Goal: Find specific page/section: Find specific page/section

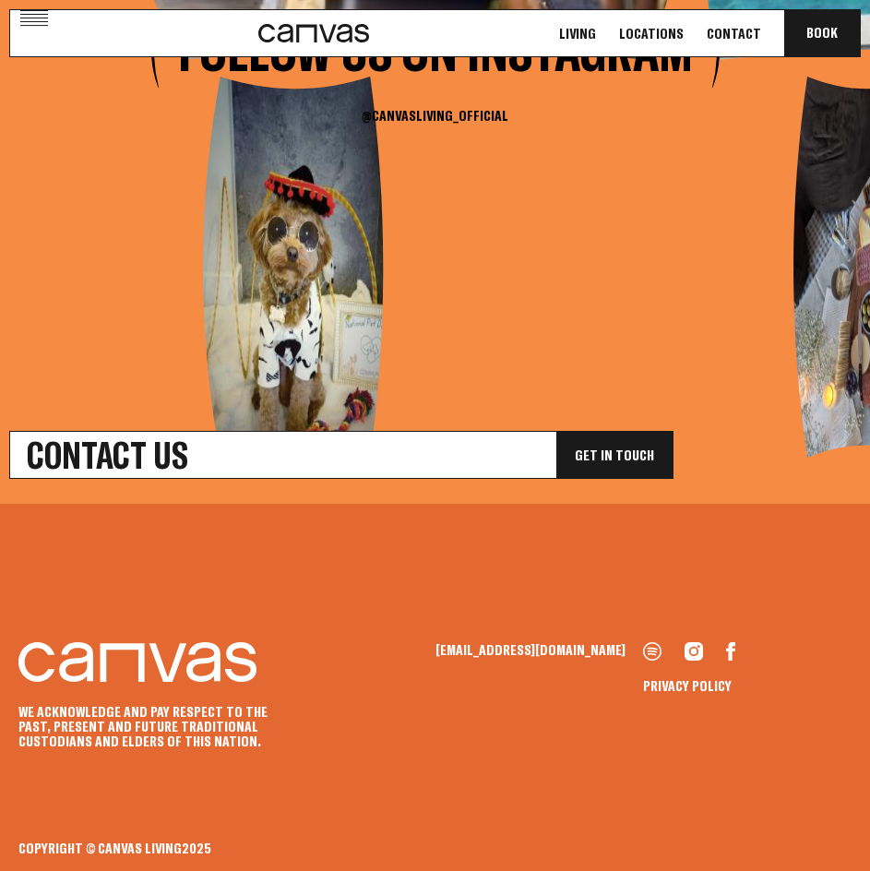
click at [679, 32] on link "Locations" at bounding box center [652, 33] width 76 height 19
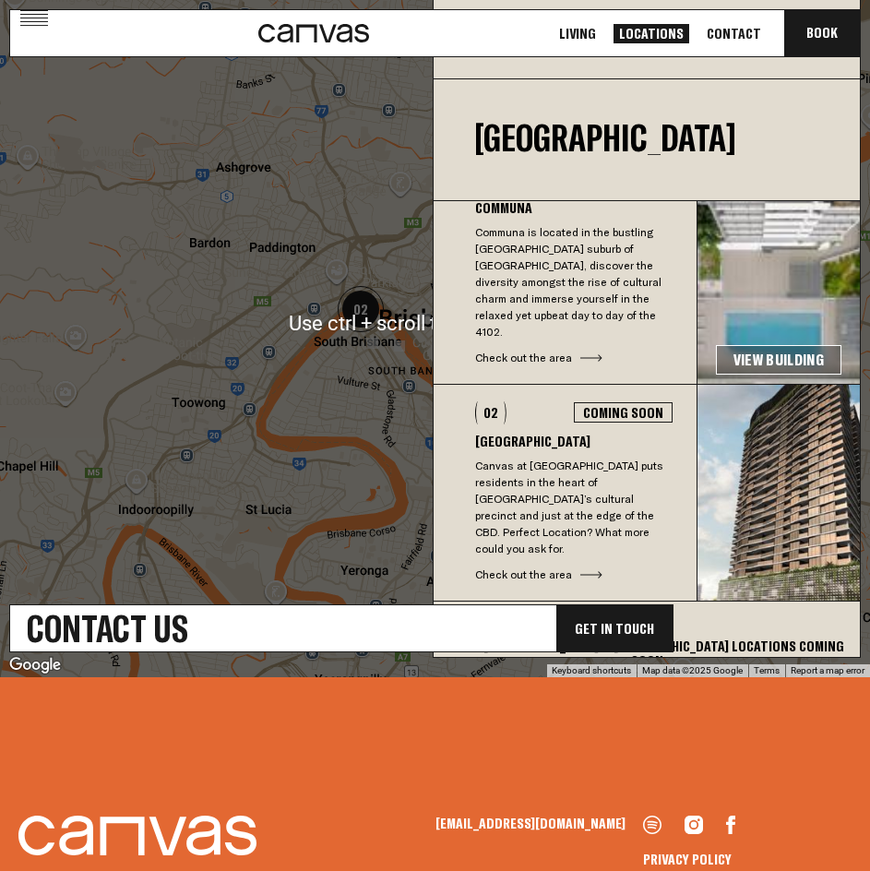
click at [544, 476] on p "Canvas at [GEOGRAPHIC_DATA] puts residents in the heart of [GEOGRAPHIC_DATA]’s …" at bounding box center [574, 508] width 198 height 100
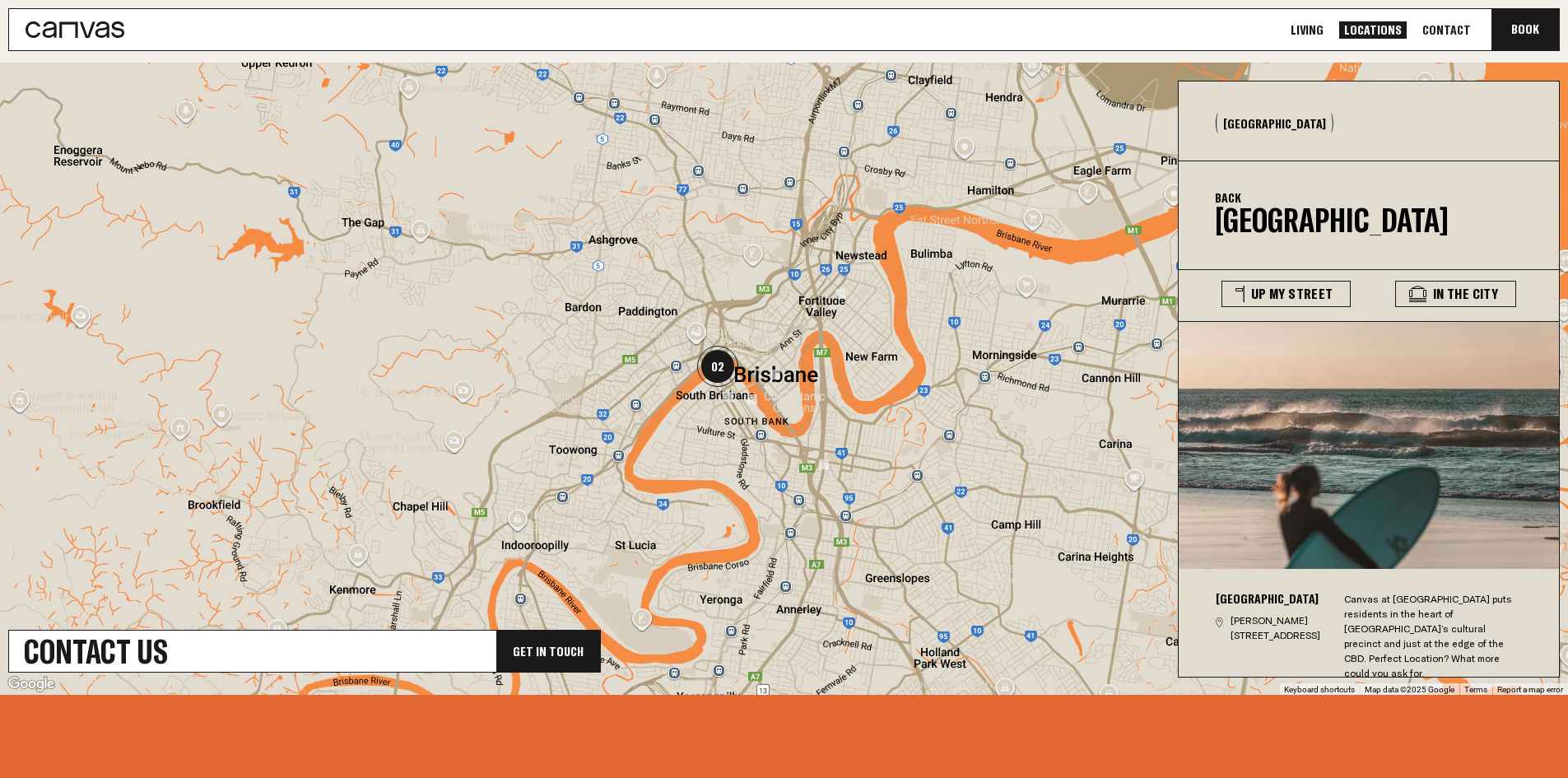
click at [718, 450] on div at bounding box center [784, 378] width 1568 height 633
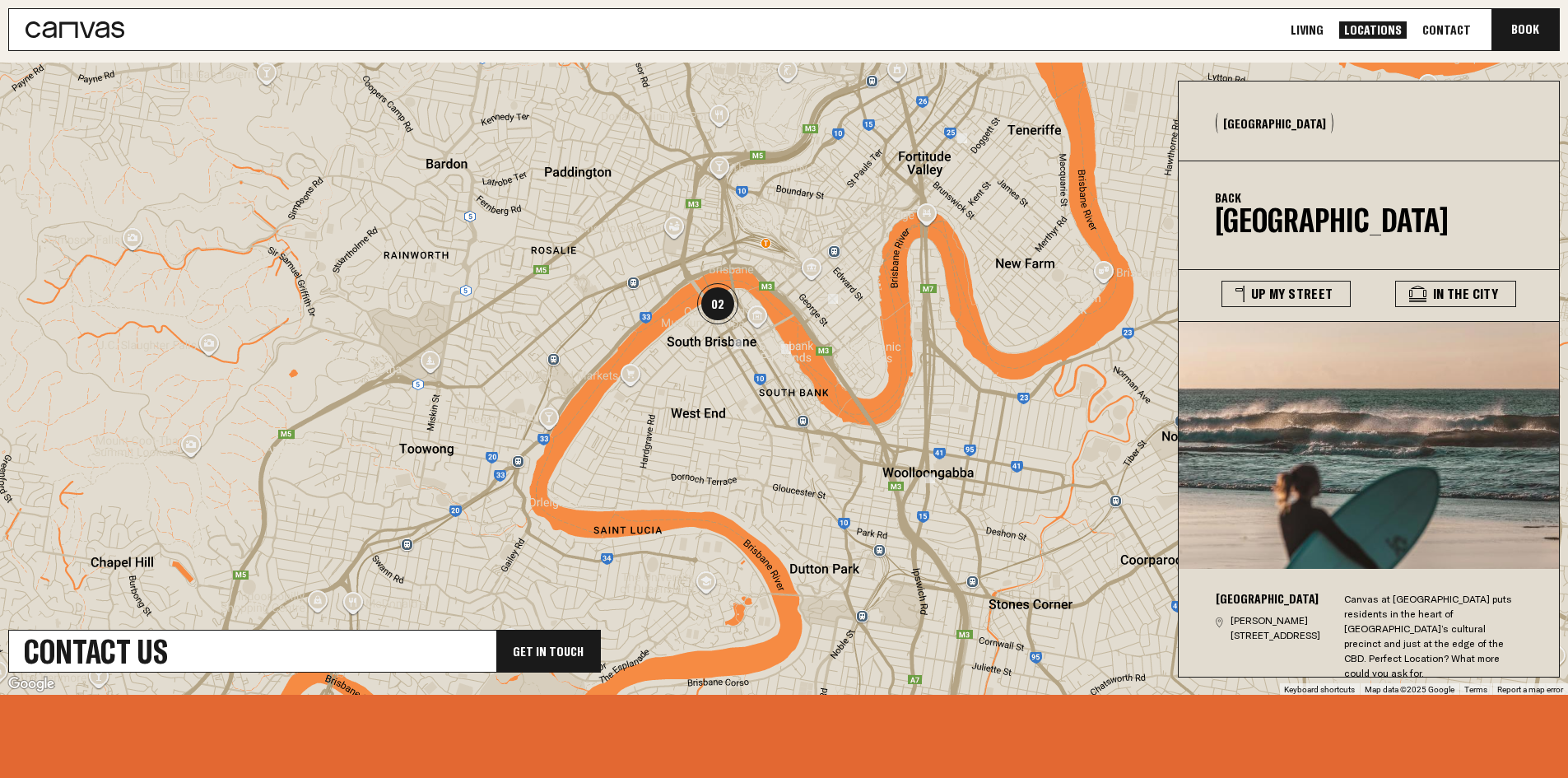
click at [692, 358] on div at bounding box center [784, 378] width 1568 height 633
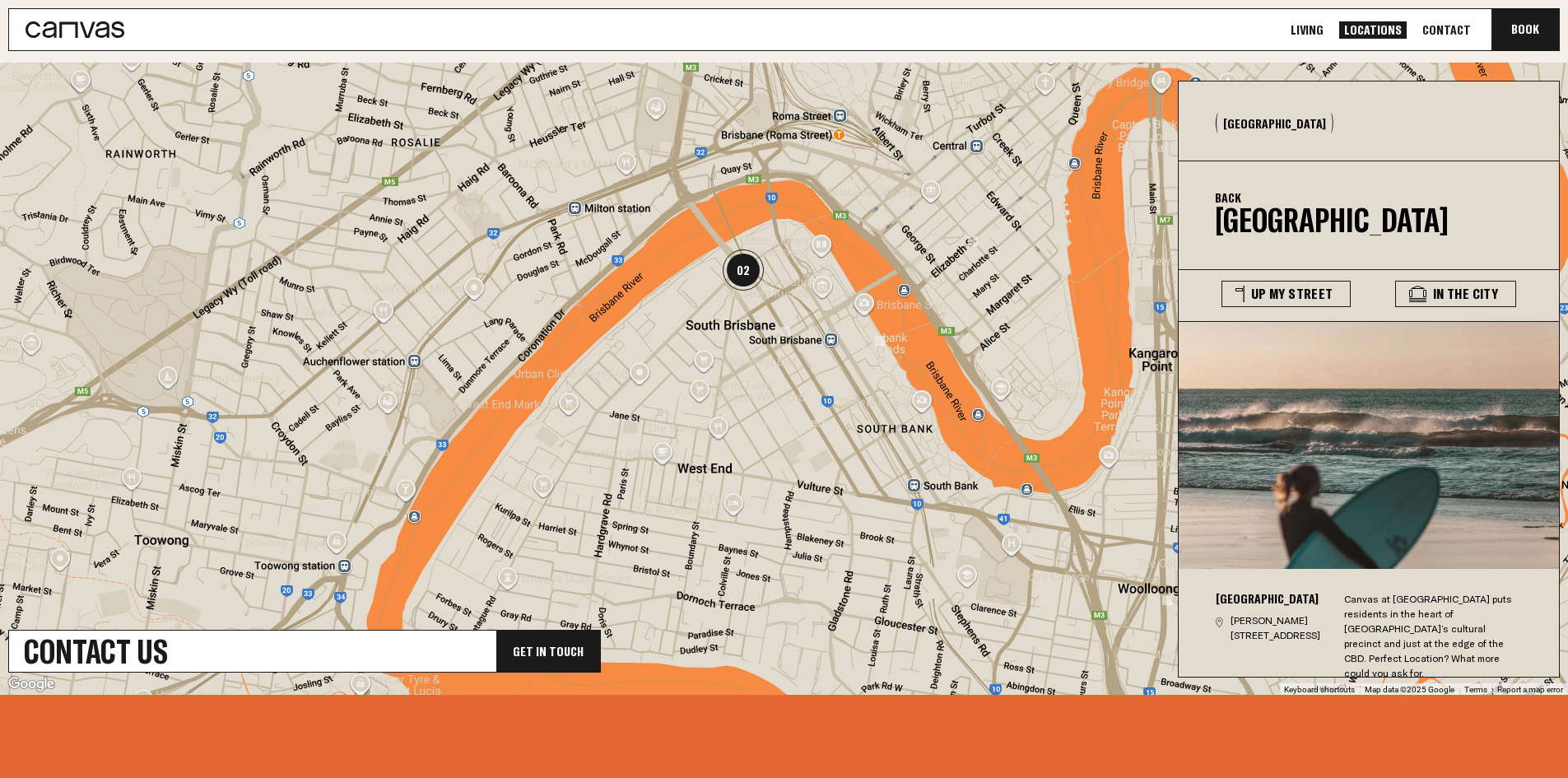
click at [701, 393] on div at bounding box center [784, 378] width 1568 height 633
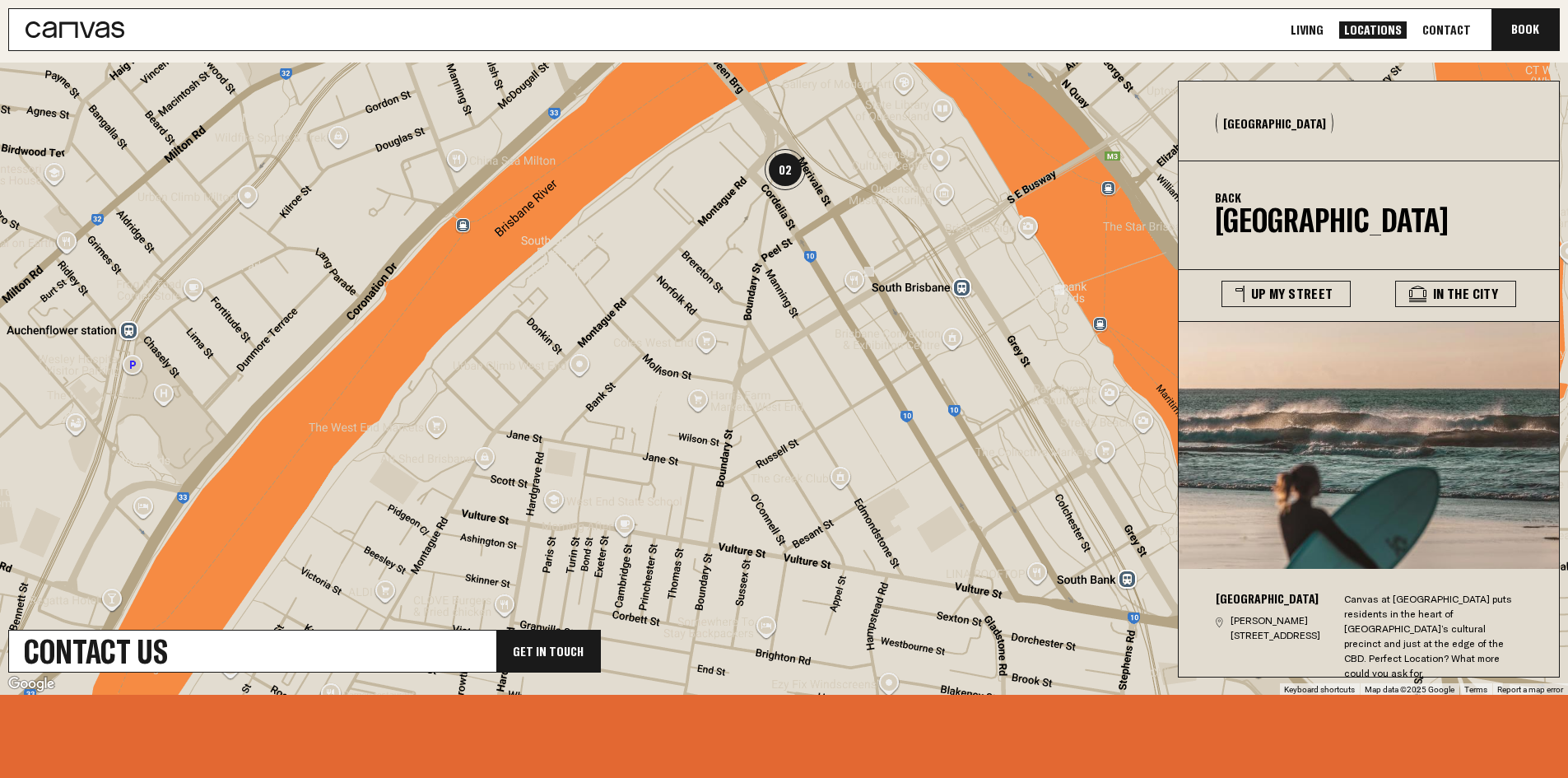
click at [776, 176] on img "02" at bounding box center [786, 170] width 41 height 41
click at [776, 269] on img at bounding box center [869, 271] width 10 height 10
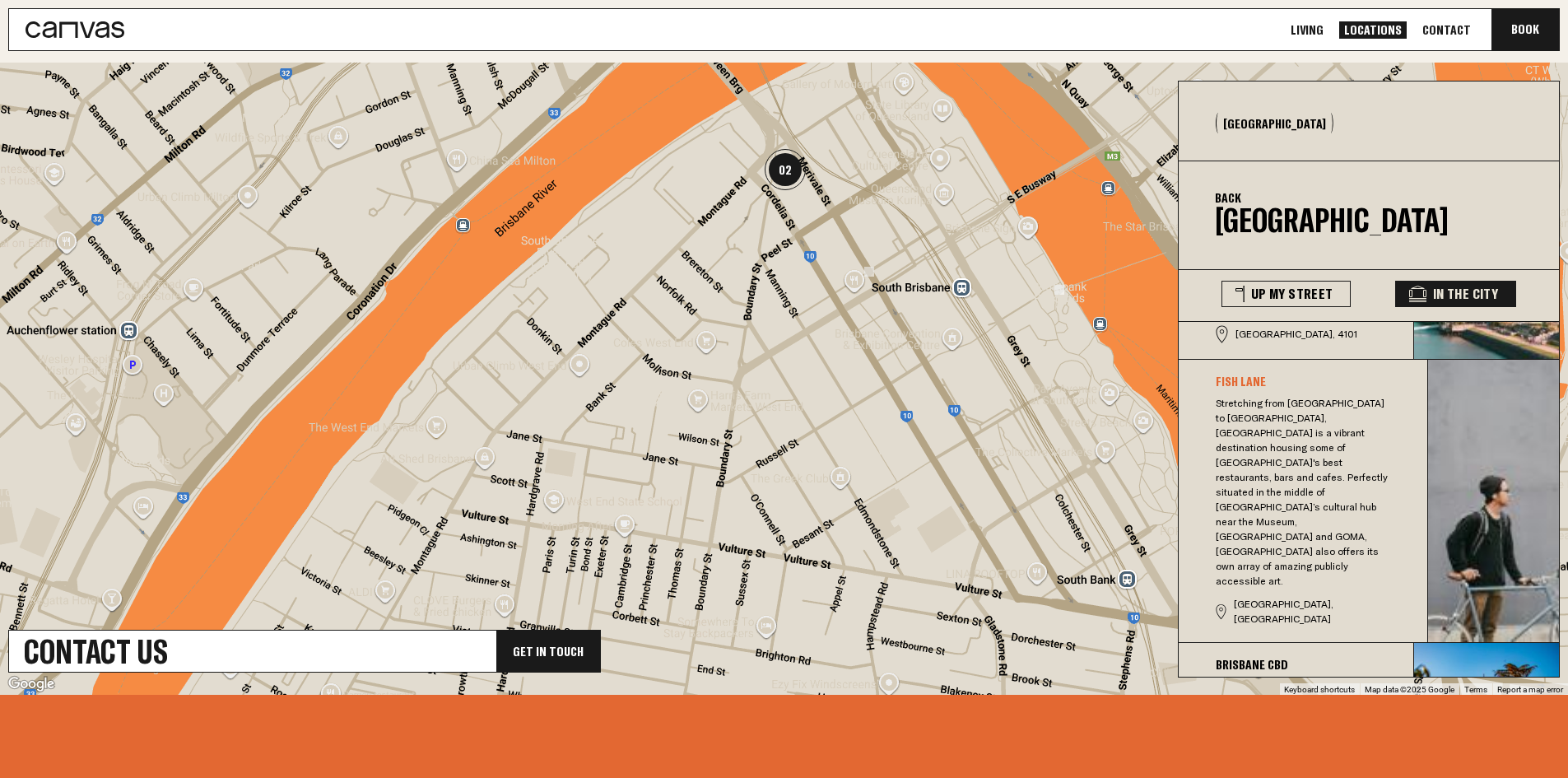
click at [776, 174] on img "02" at bounding box center [786, 170] width 41 height 41
click at [776, 178] on img "02" at bounding box center [786, 170] width 41 height 41
click at [776, 423] on div "To navigate, press the arrow keys." at bounding box center [784, 378] width 1568 height 633
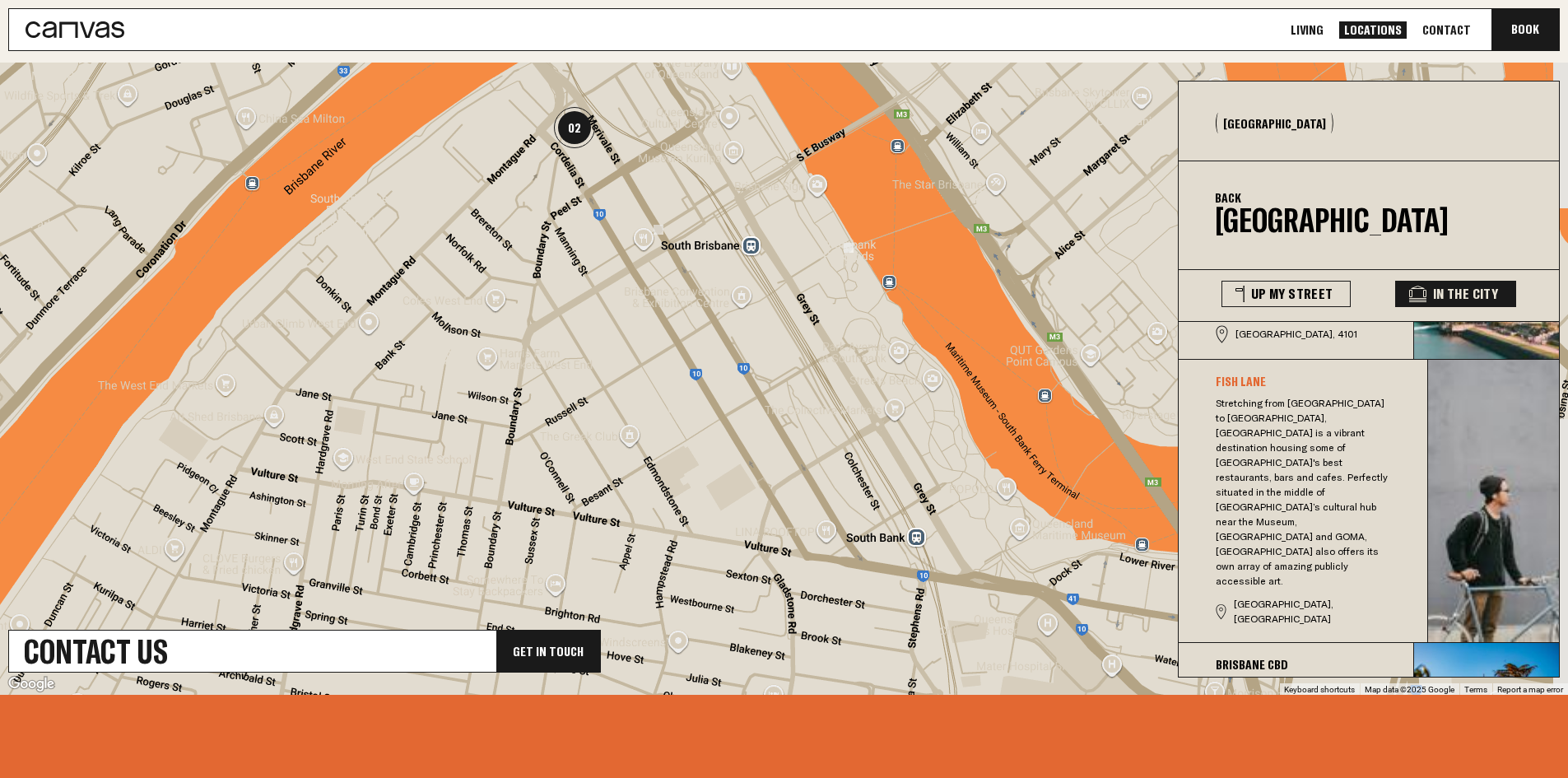
drag, startPoint x: 884, startPoint y: 509, endPoint x: 673, endPoint y: 509, distance: 211.0
click at [673, 509] on div at bounding box center [784, 378] width 1568 height 633
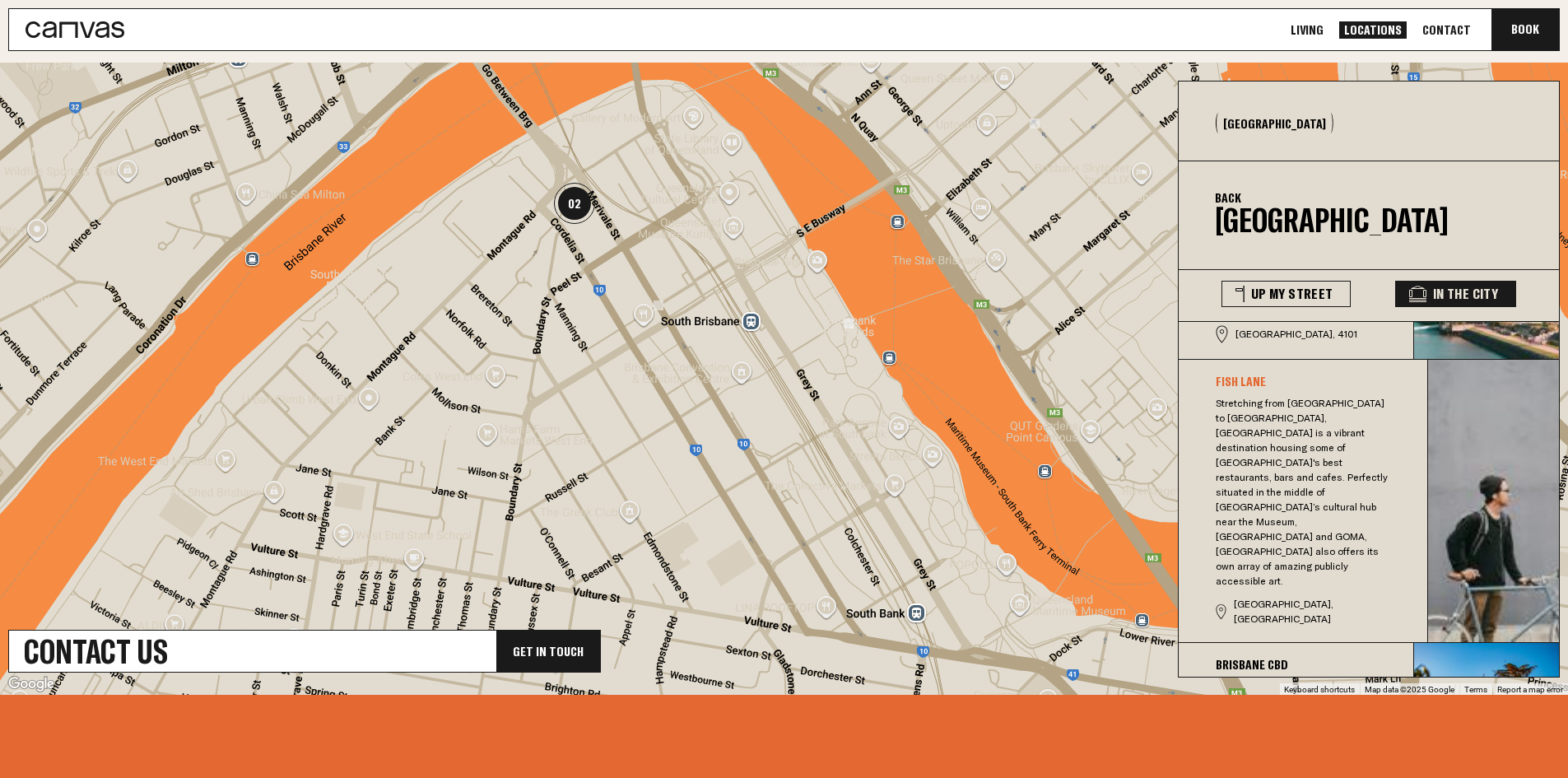
click at [776, 319] on img at bounding box center [848, 323] width 10 height 10
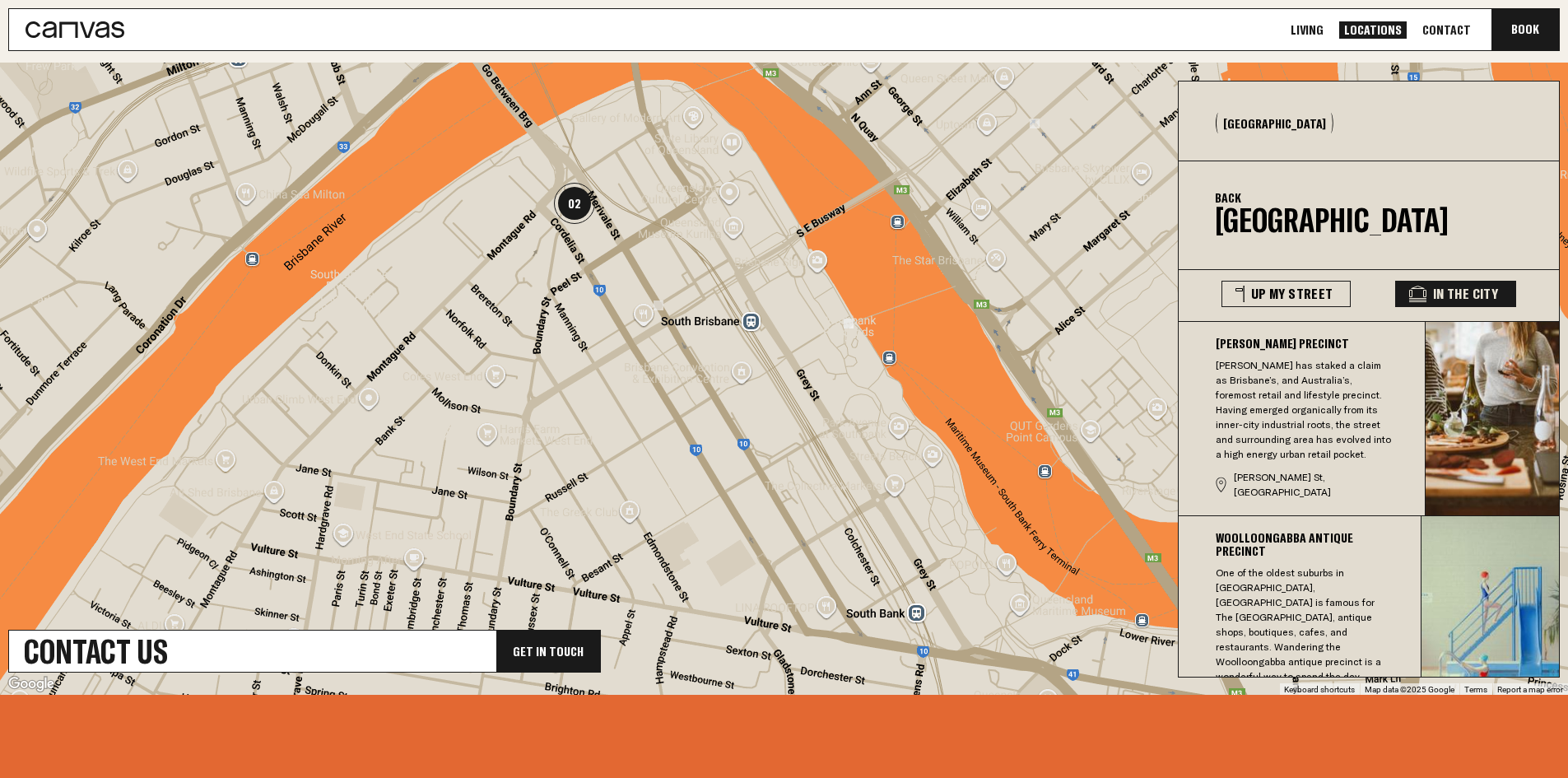
click at [776, 28] on link "Living" at bounding box center [1308, 29] width 43 height 17
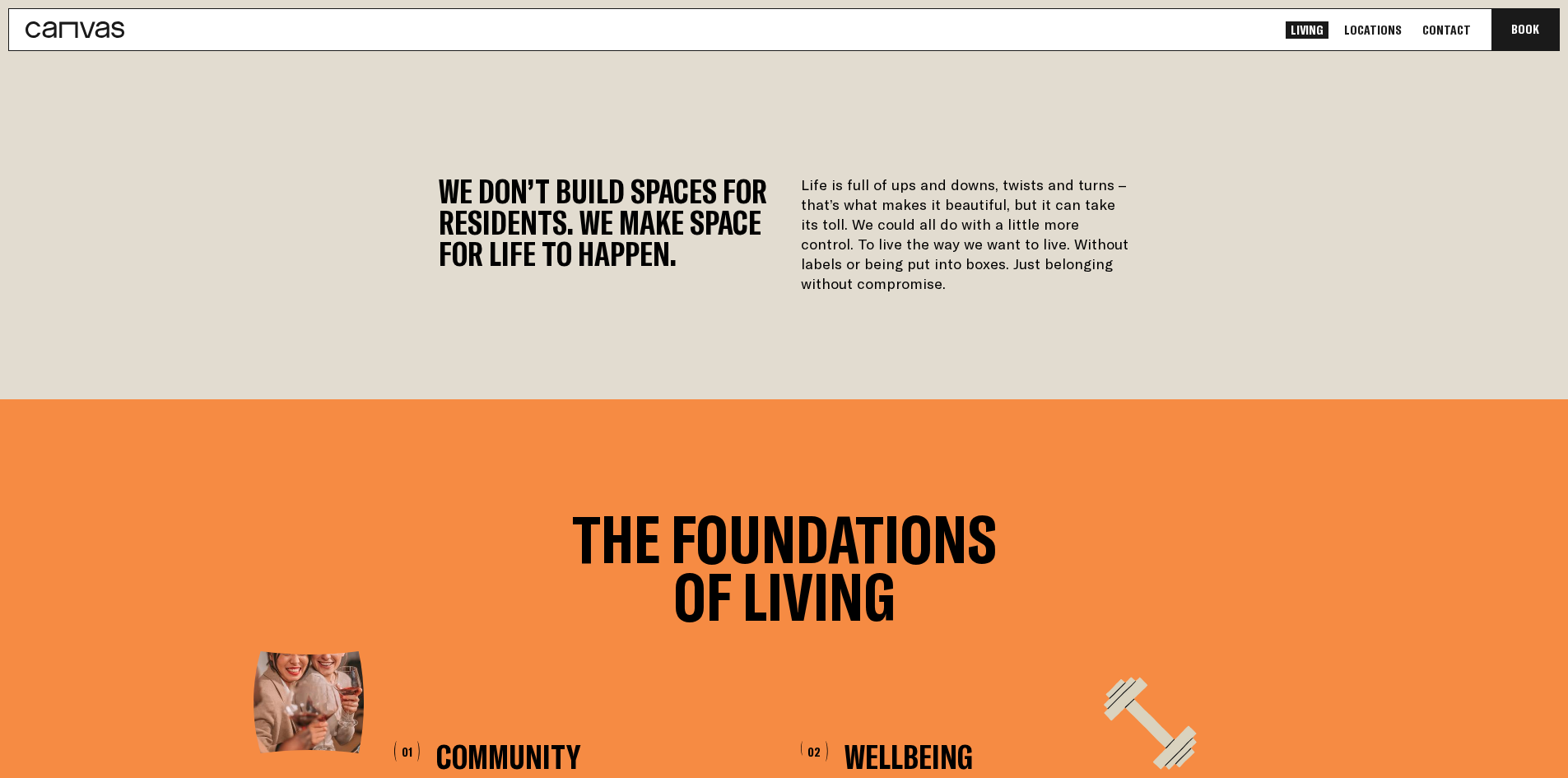
drag, startPoint x: 1400, startPoint y: 625, endPoint x: 1374, endPoint y: 32, distance: 593.6
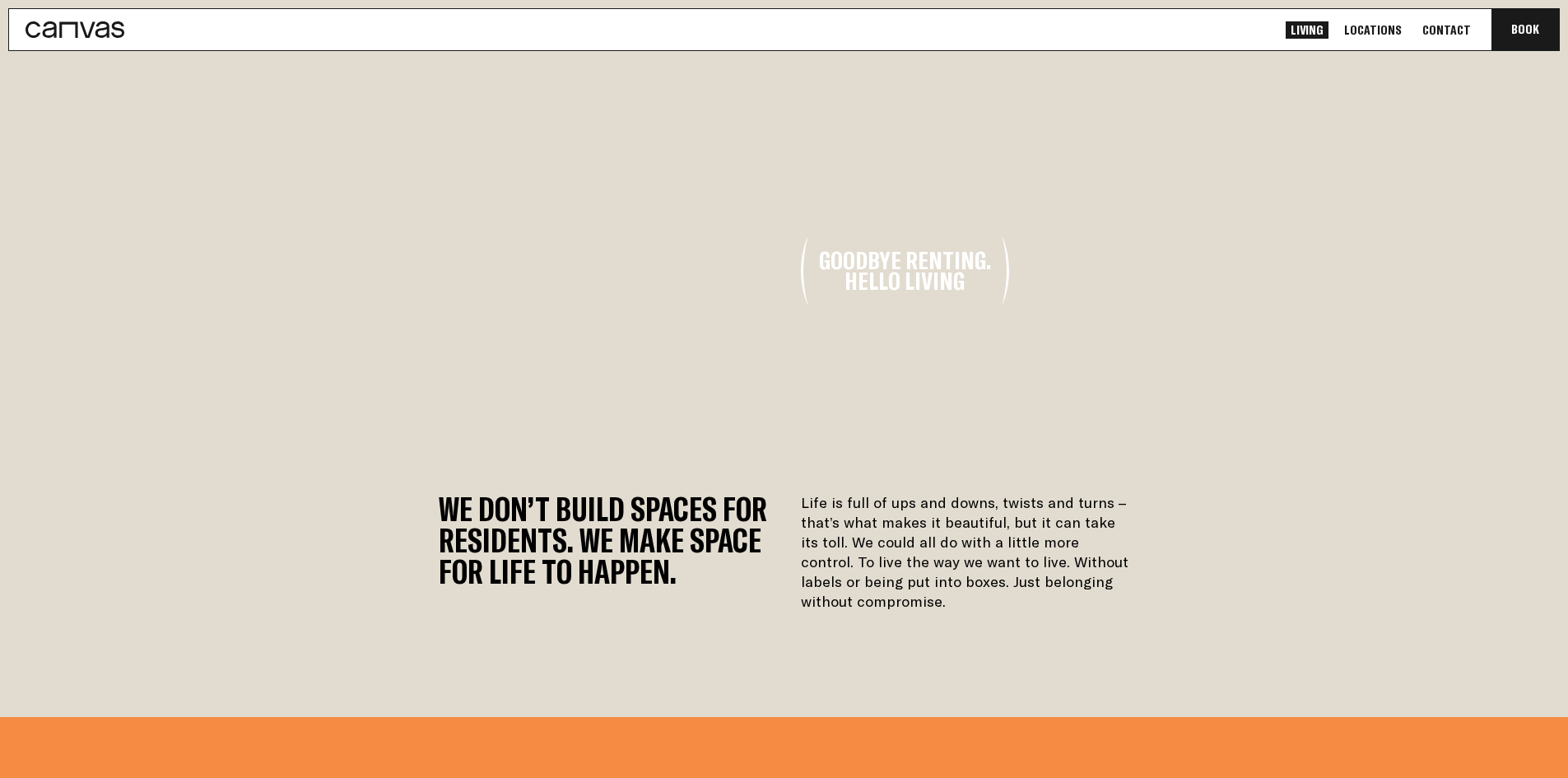
click at [776, 27] on link "Contact" at bounding box center [1447, 29] width 59 height 17
